Goal: Navigation & Orientation: Find specific page/section

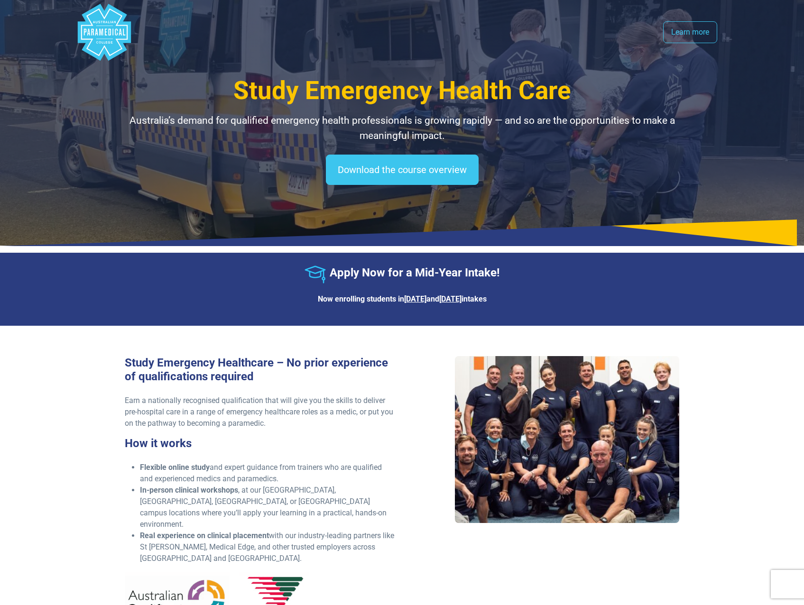
select select "**********"
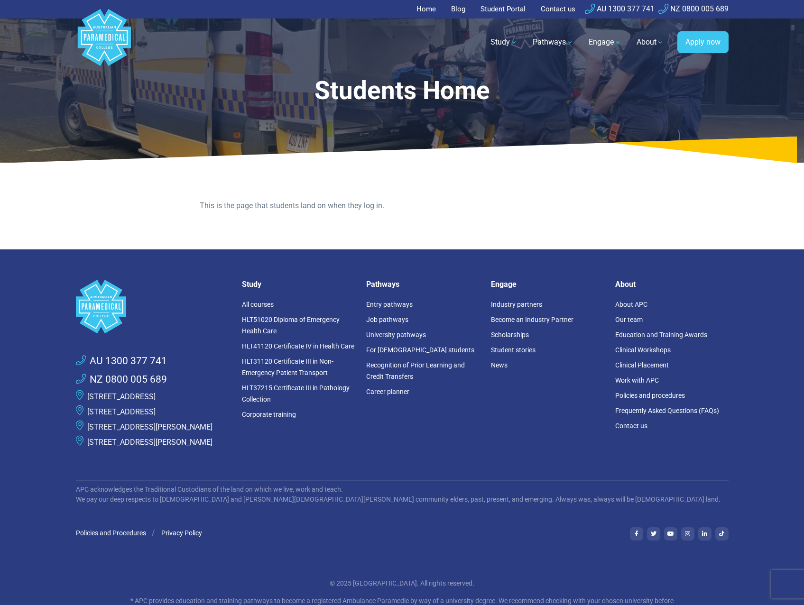
click at [507, 10] on link "Student Portal" at bounding box center [503, 9] width 56 height 18
